Goal: Navigation & Orientation: Understand site structure

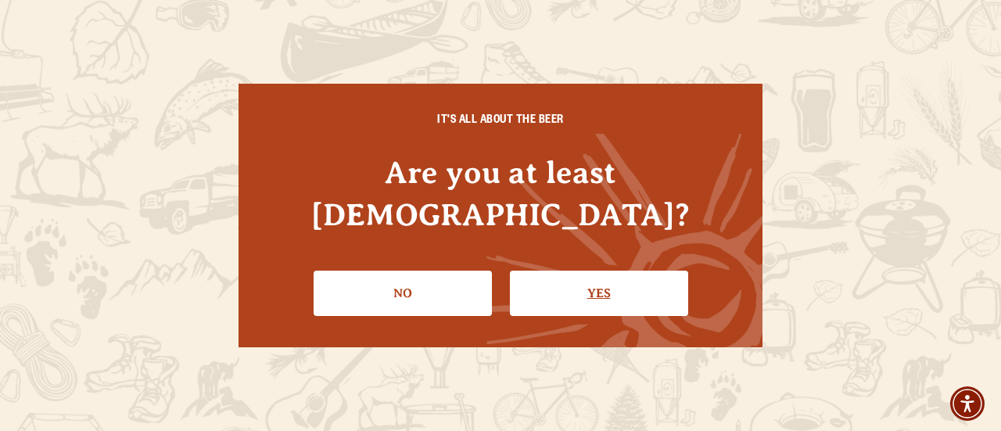
click at [593, 275] on link "Yes" at bounding box center [599, 293] width 178 height 45
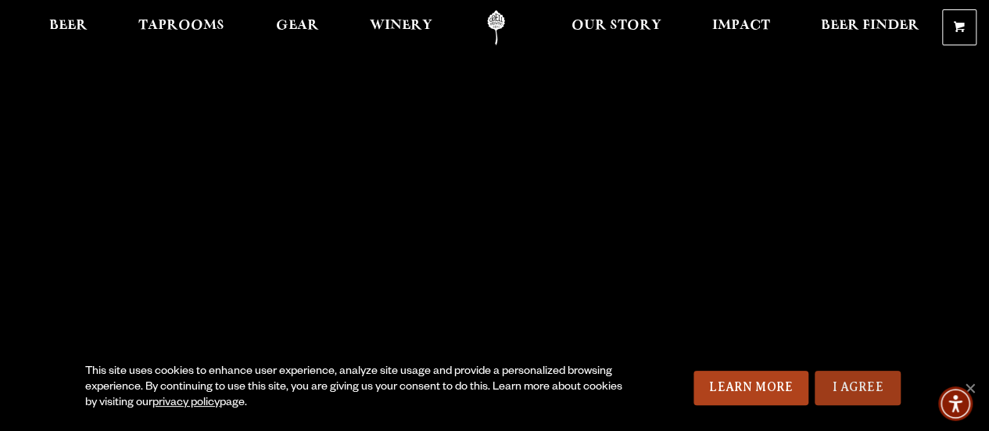
click at [860, 383] on link "I Agree" at bounding box center [858, 388] width 86 height 34
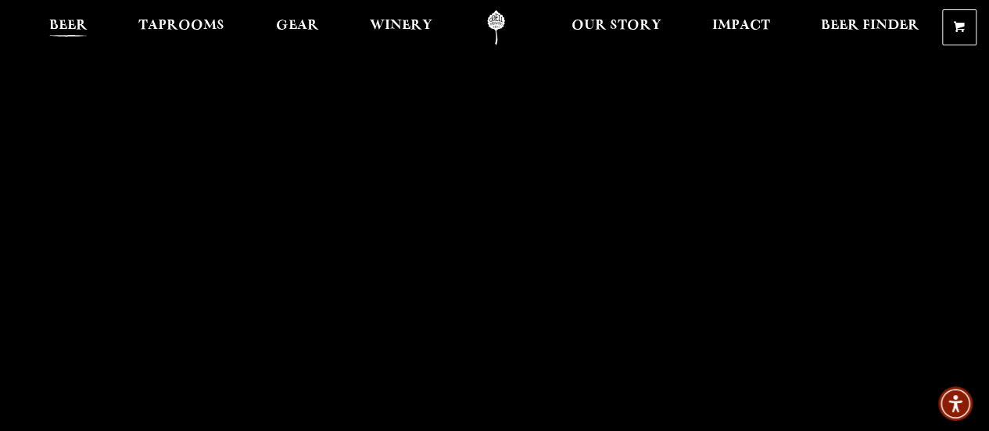
click at [70, 22] on span "Beer" at bounding box center [68, 26] width 38 height 13
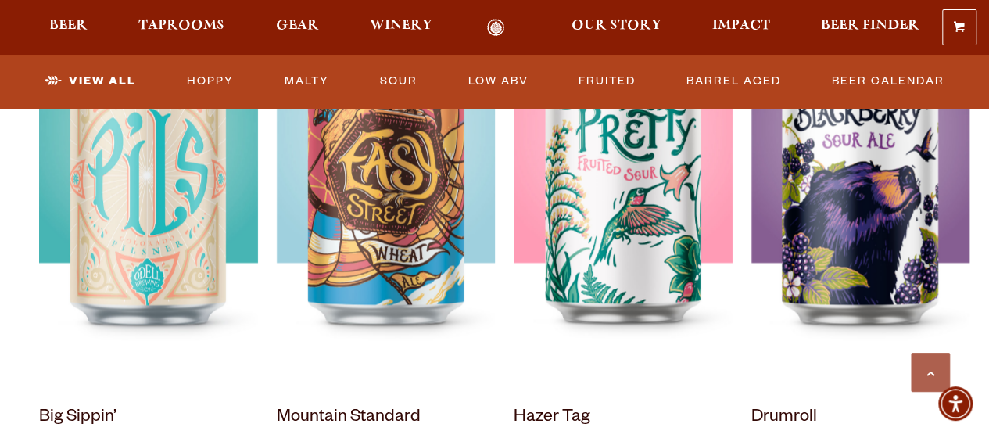
scroll to position [1251, 0]
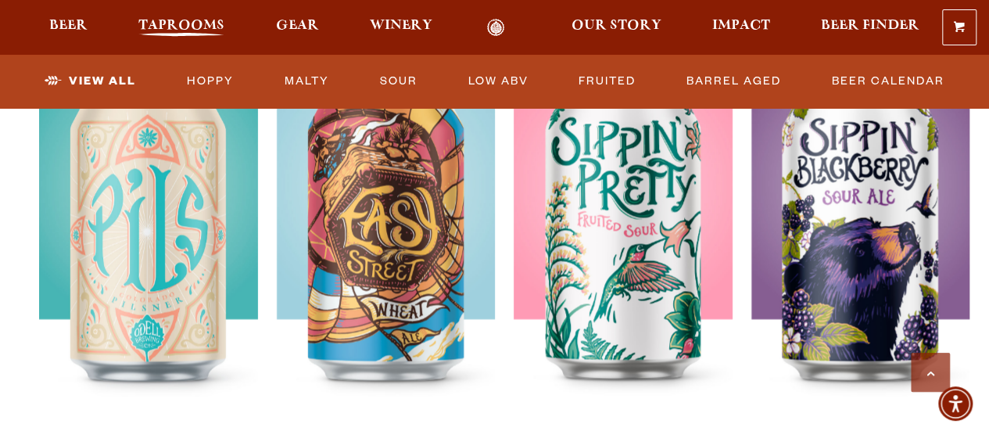
click at [170, 31] on span "Taprooms" at bounding box center [181, 26] width 86 height 13
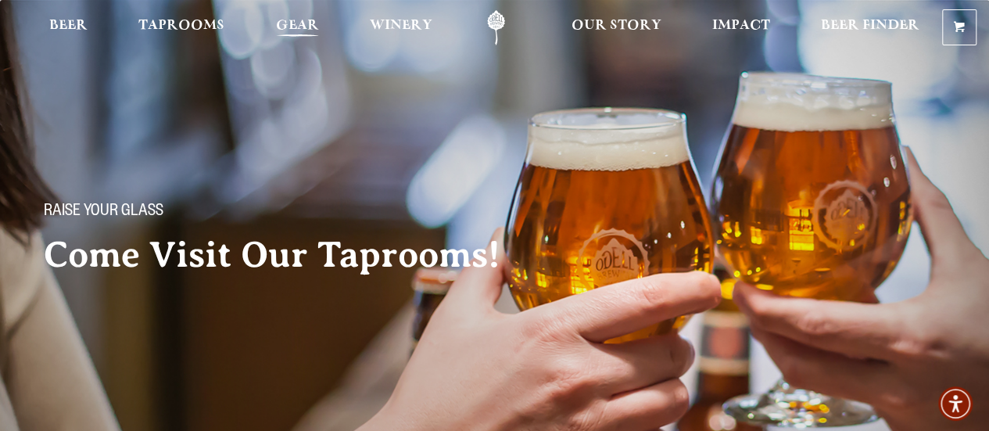
click at [293, 20] on span "Gear" at bounding box center [297, 26] width 43 height 13
click at [404, 21] on span "Winery" at bounding box center [401, 26] width 63 height 13
click at [628, 20] on span "Our Story" at bounding box center [617, 26] width 90 height 13
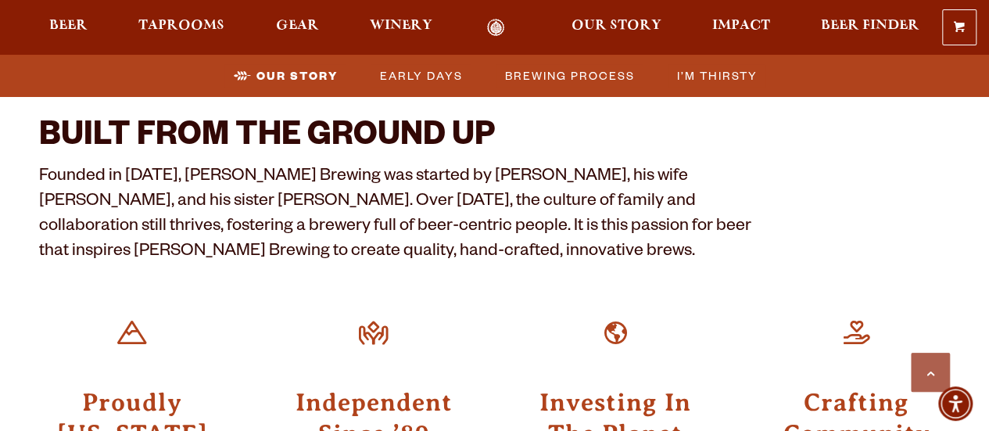
scroll to position [626, 0]
